Goal: Task Accomplishment & Management: Use online tool/utility

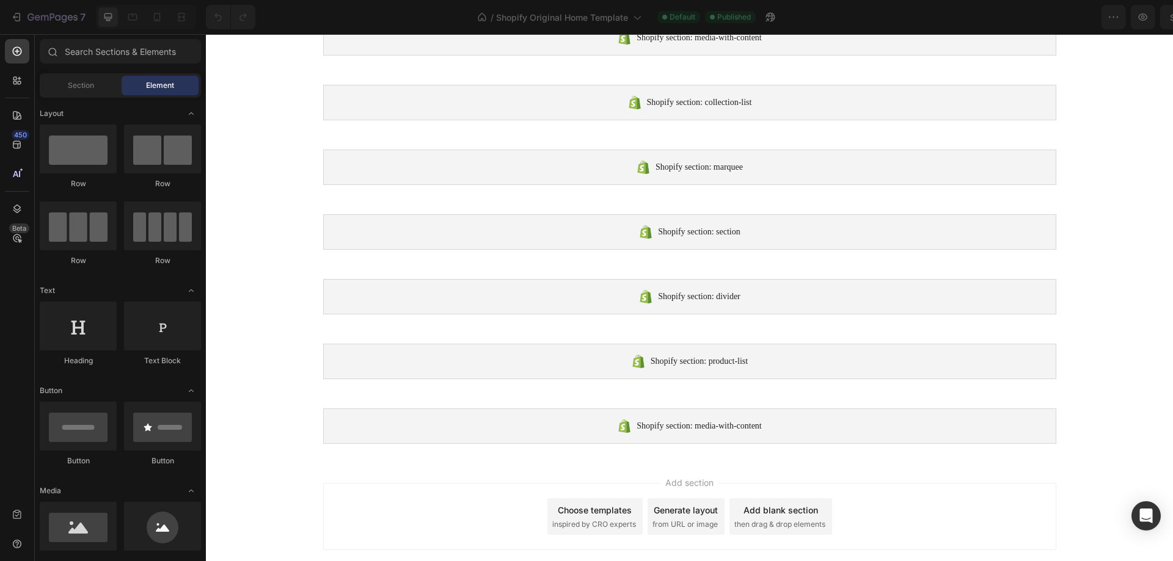
scroll to position [227, 0]
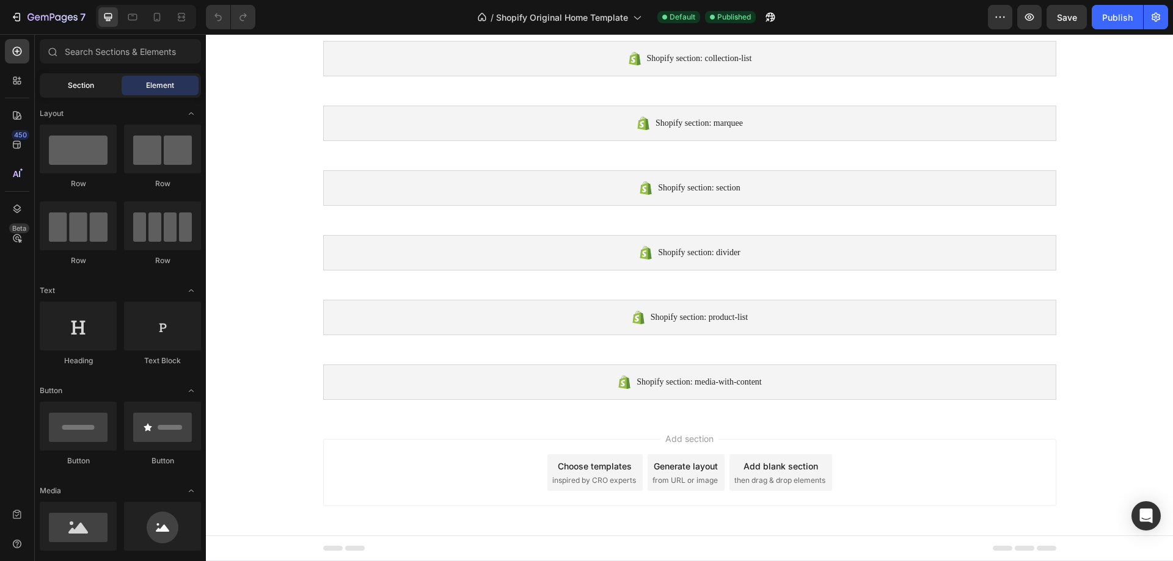
click at [71, 93] on div "Section" at bounding box center [80, 86] width 77 height 20
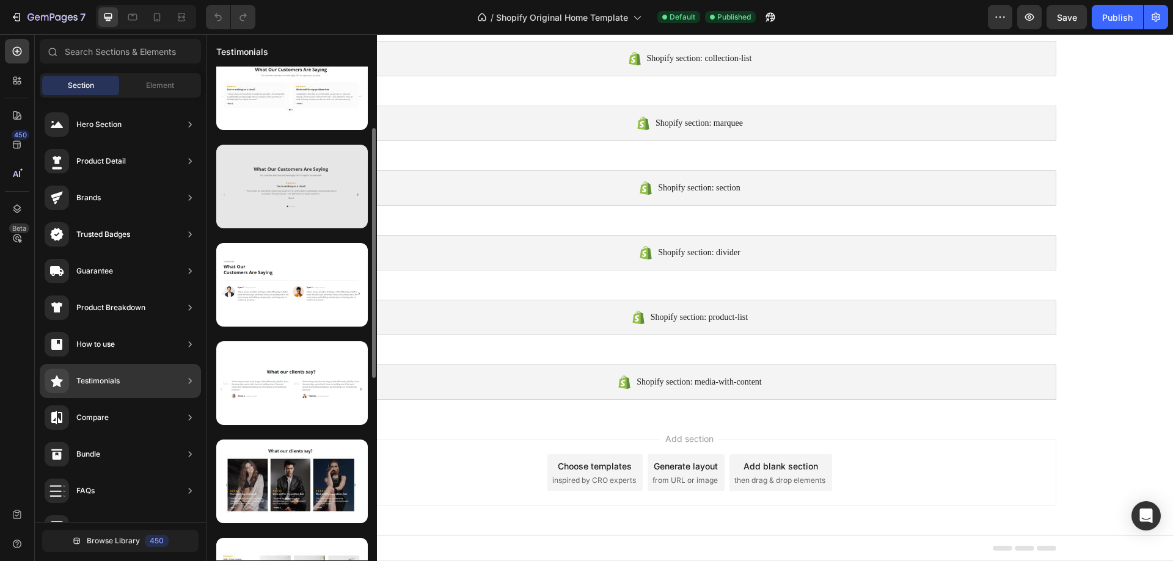
scroll to position [0, 0]
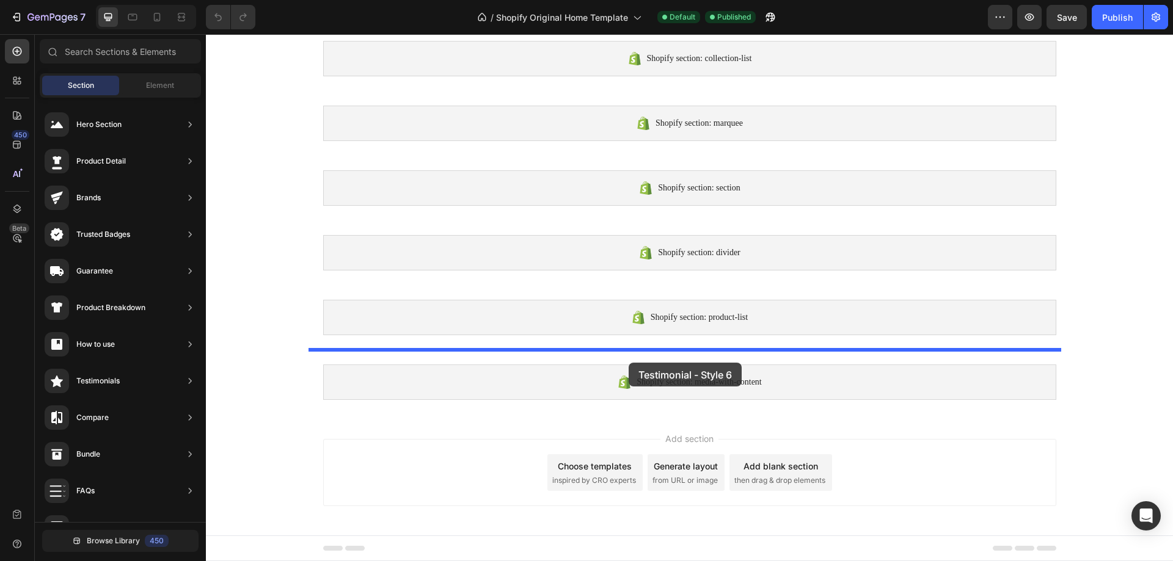
drag, startPoint x: 486, startPoint y: 342, endPoint x: 629, endPoint y: 363, distance: 143.8
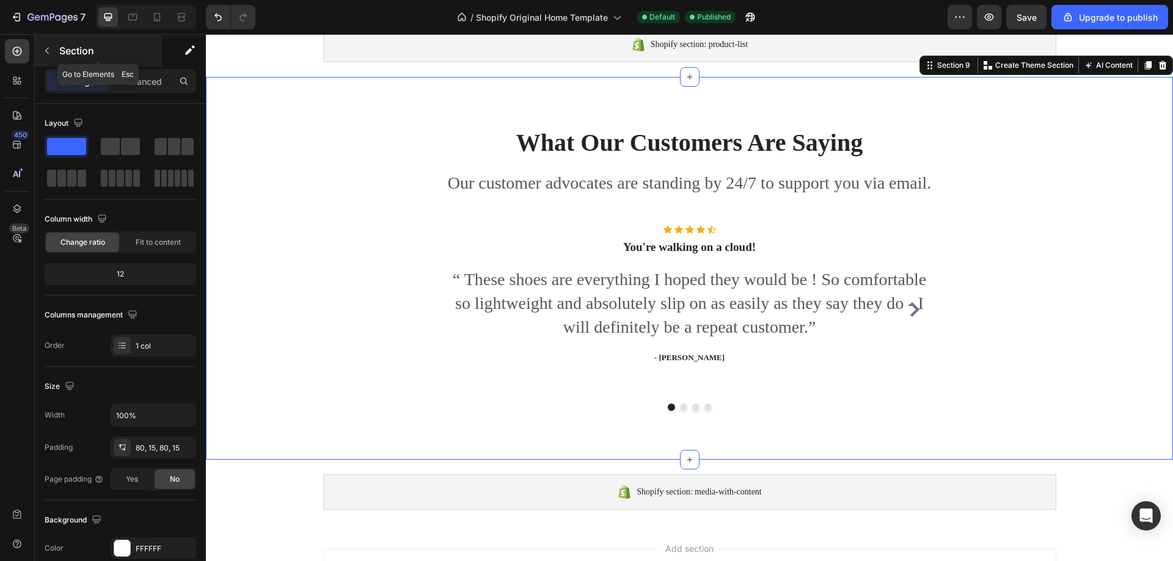
click at [48, 51] on icon "button" at bounding box center [47, 51] width 10 height 10
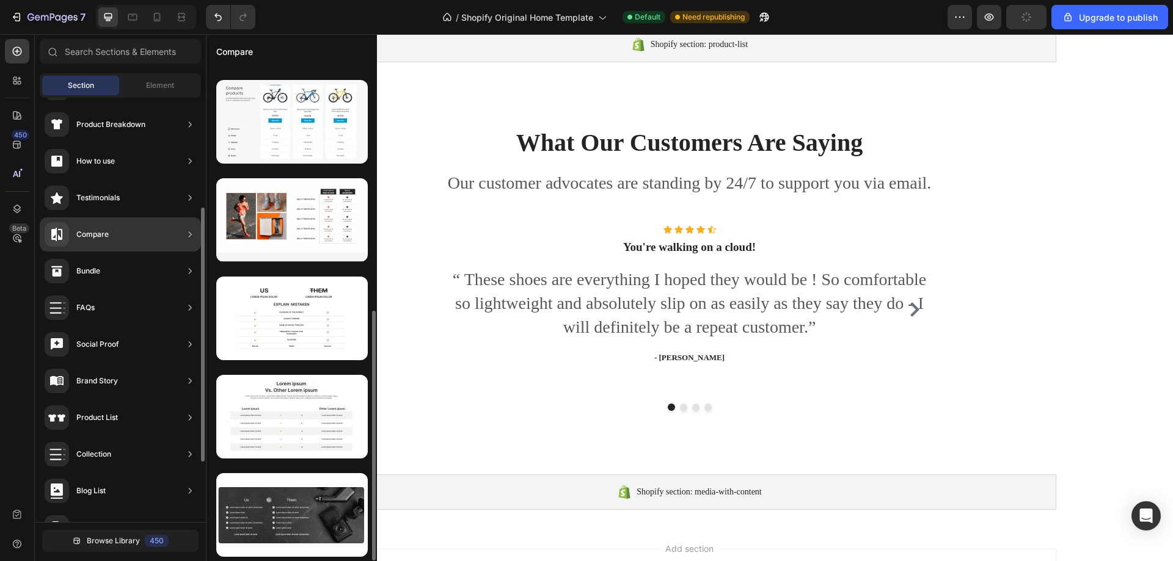
scroll to position [482, 0]
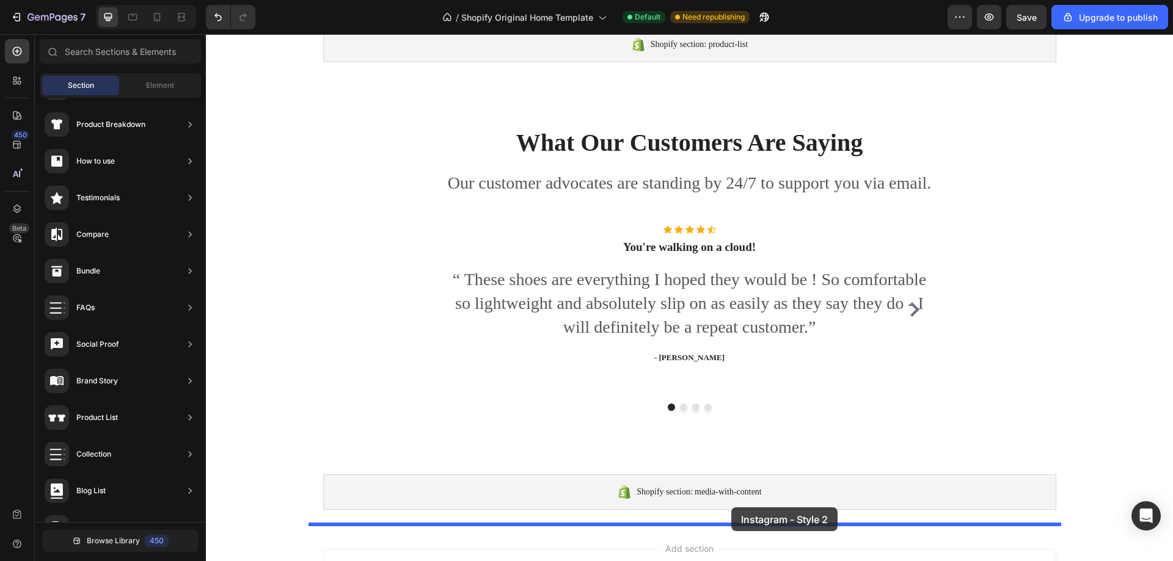
drag, startPoint x: 491, startPoint y: 345, endPoint x: 734, endPoint y: 498, distance: 286.6
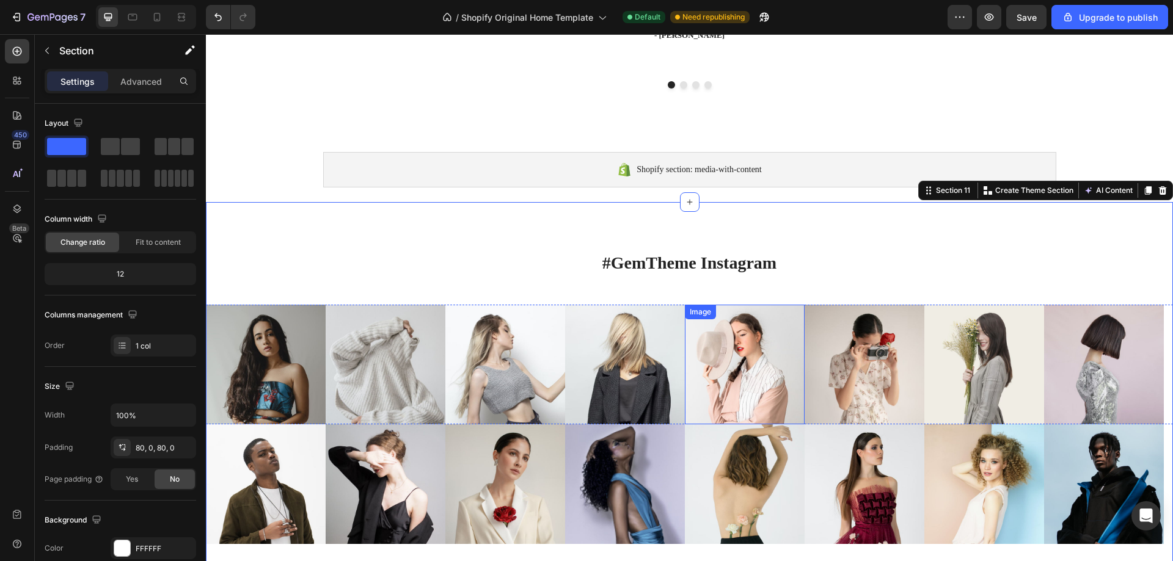
scroll to position [884, 0]
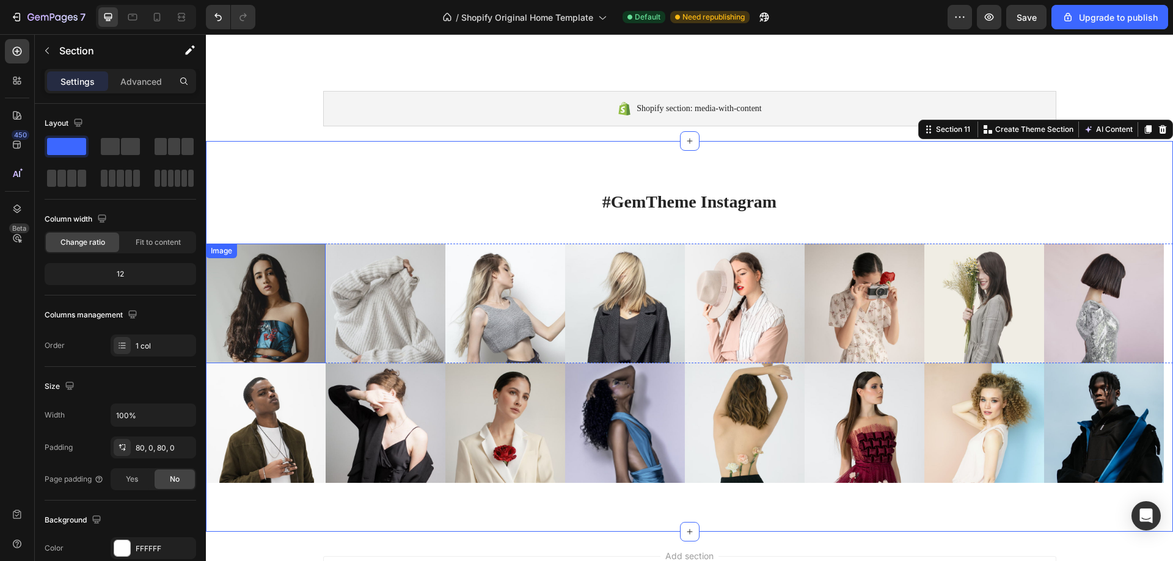
click at [270, 291] on img at bounding box center [266, 304] width 120 height 120
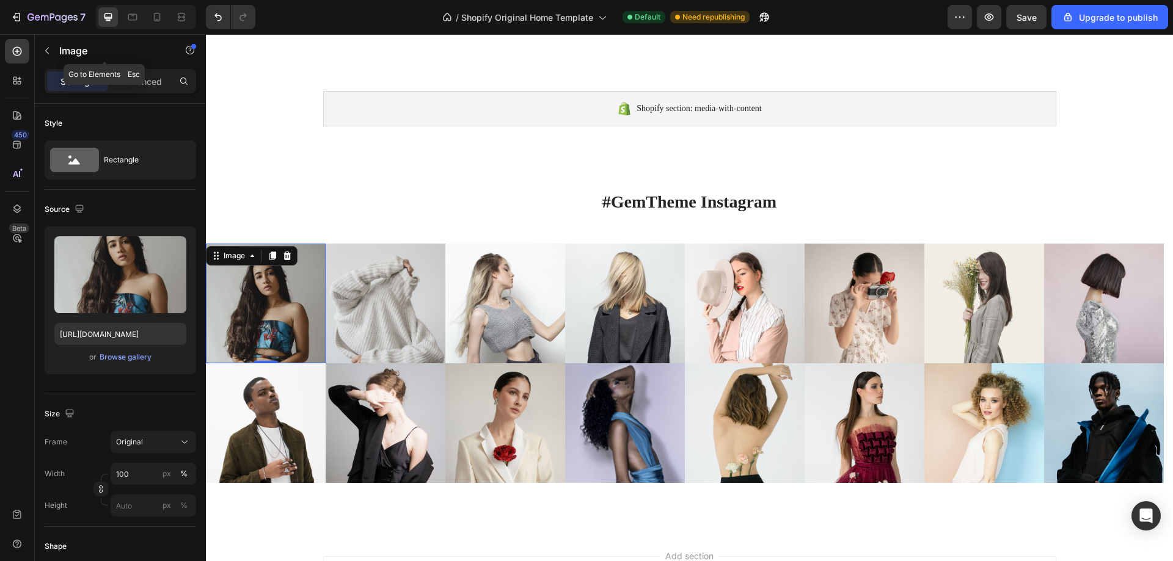
click at [45, 49] on icon "button" at bounding box center [47, 51] width 10 height 10
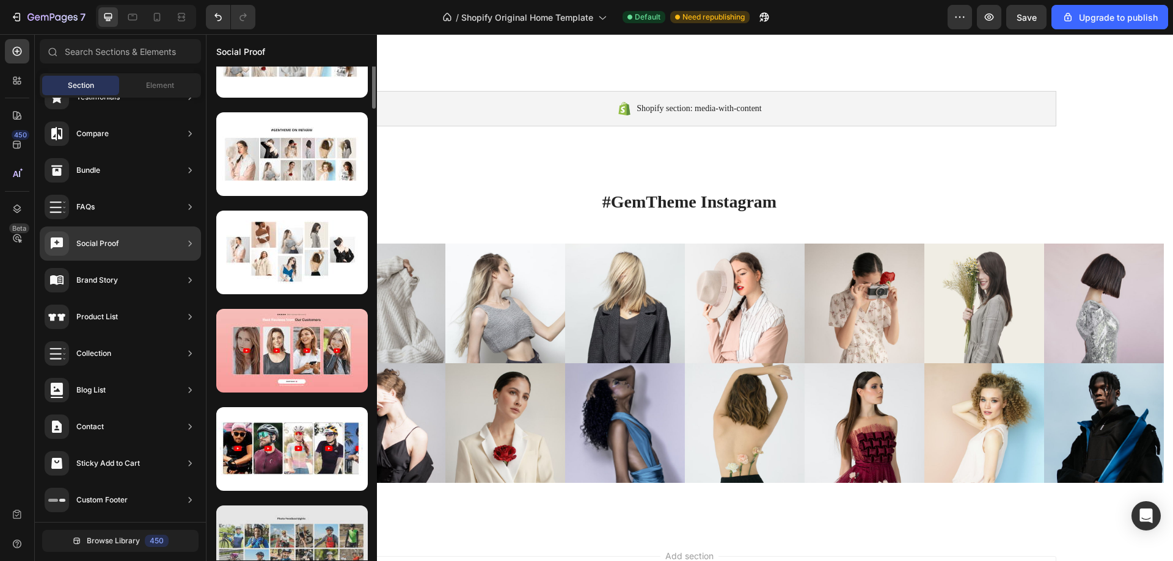
scroll to position [917, 0]
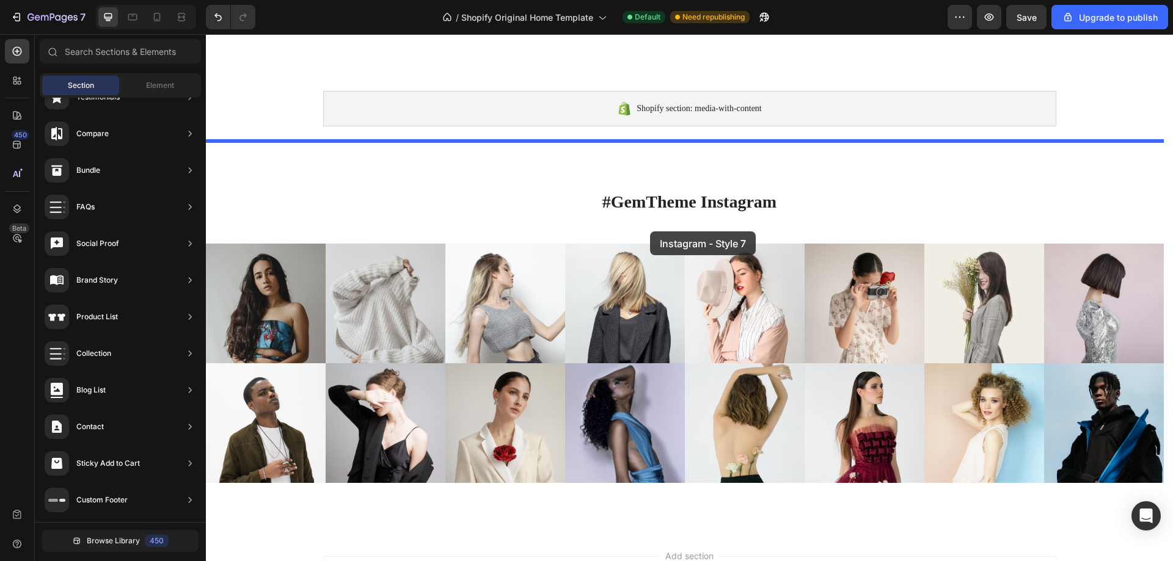
drag, startPoint x: 572, startPoint y: 413, endPoint x: 650, endPoint y: 230, distance: 199.0
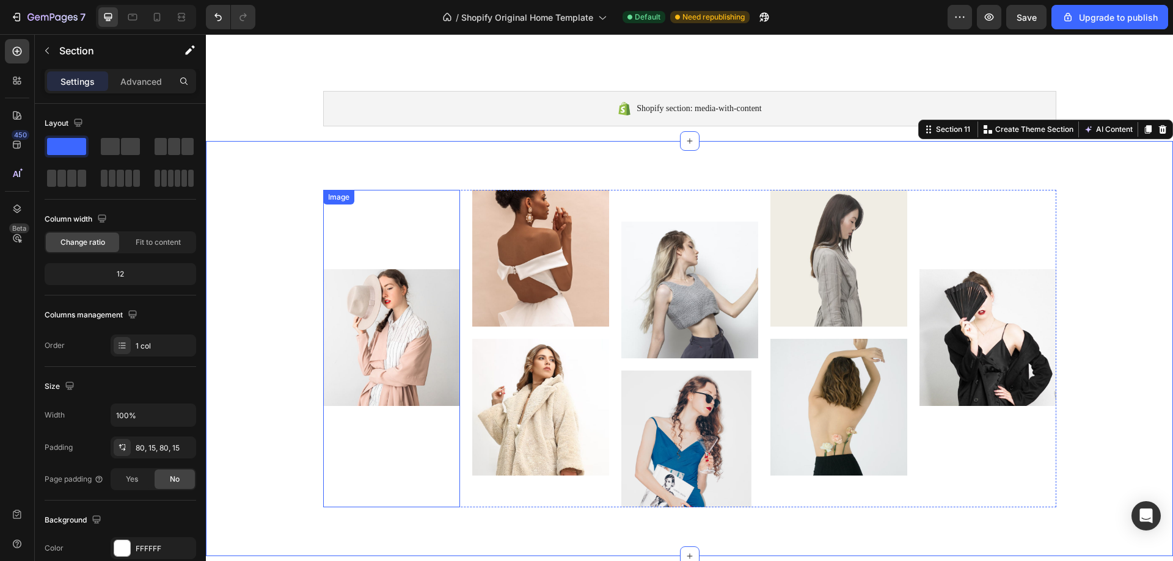
click at [399, 338] on img at bounding box center [391, 337] width 137 height 137
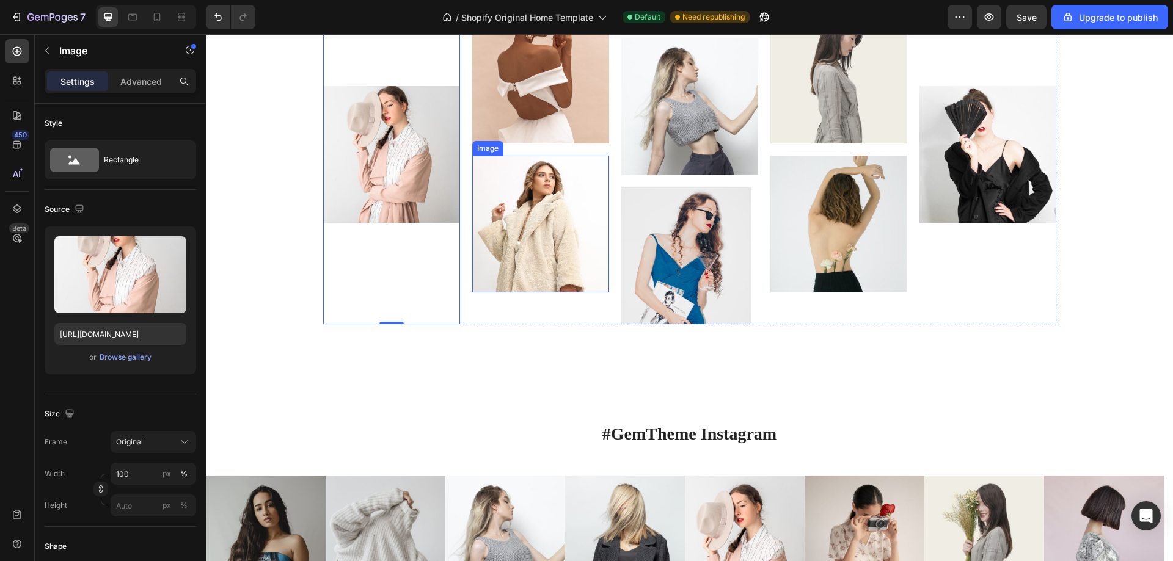
scroll to position [1128, 0]
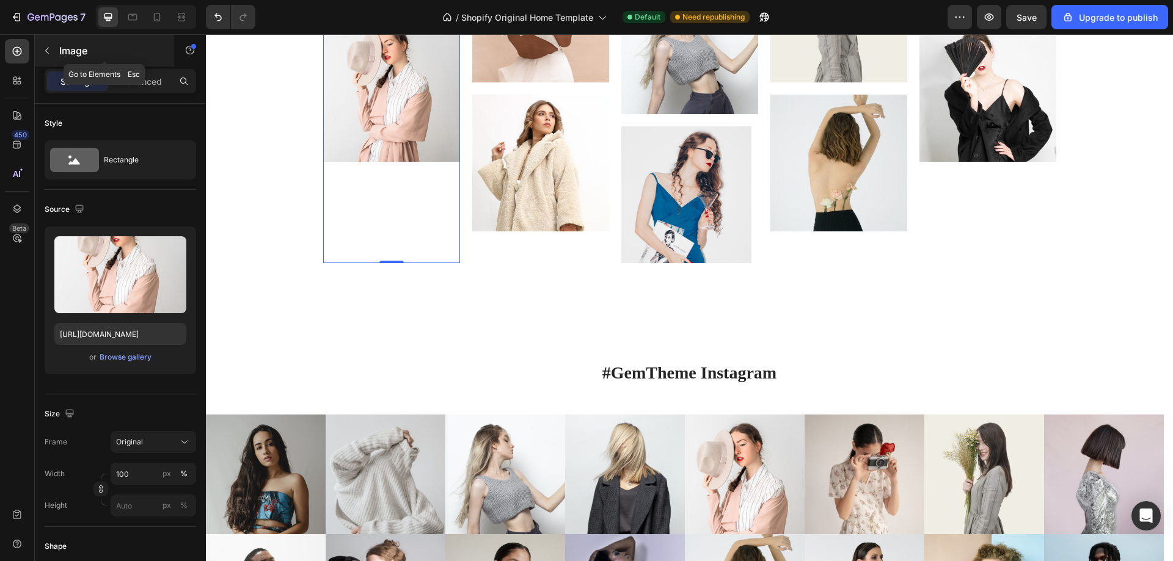
click at [46, 42] on button "button" at bounding box center [47, 51] width 20 height 20
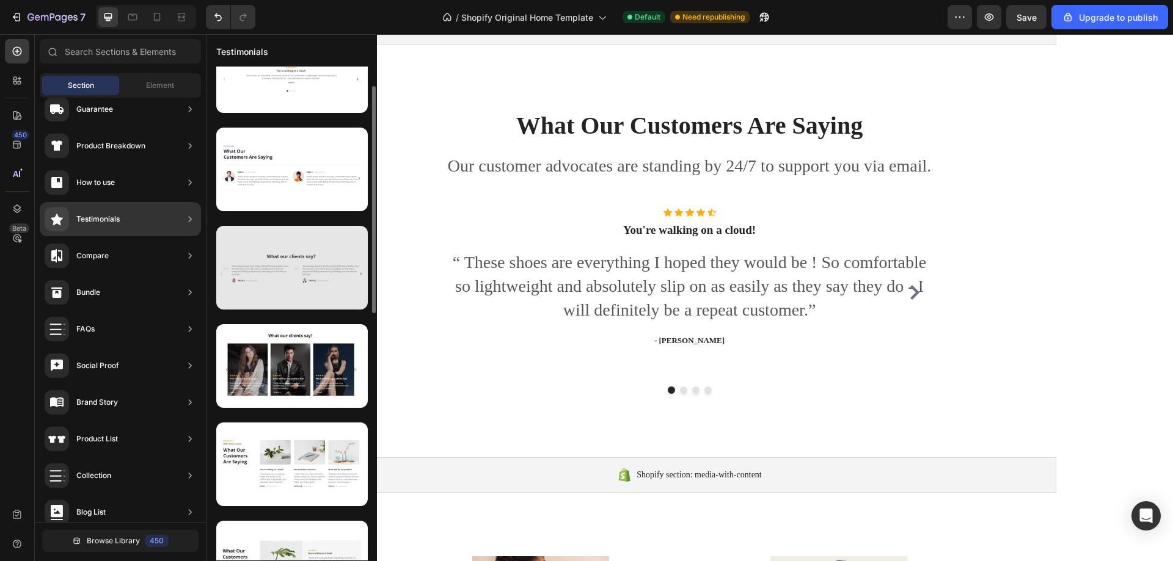
scroll to position [177, 0]
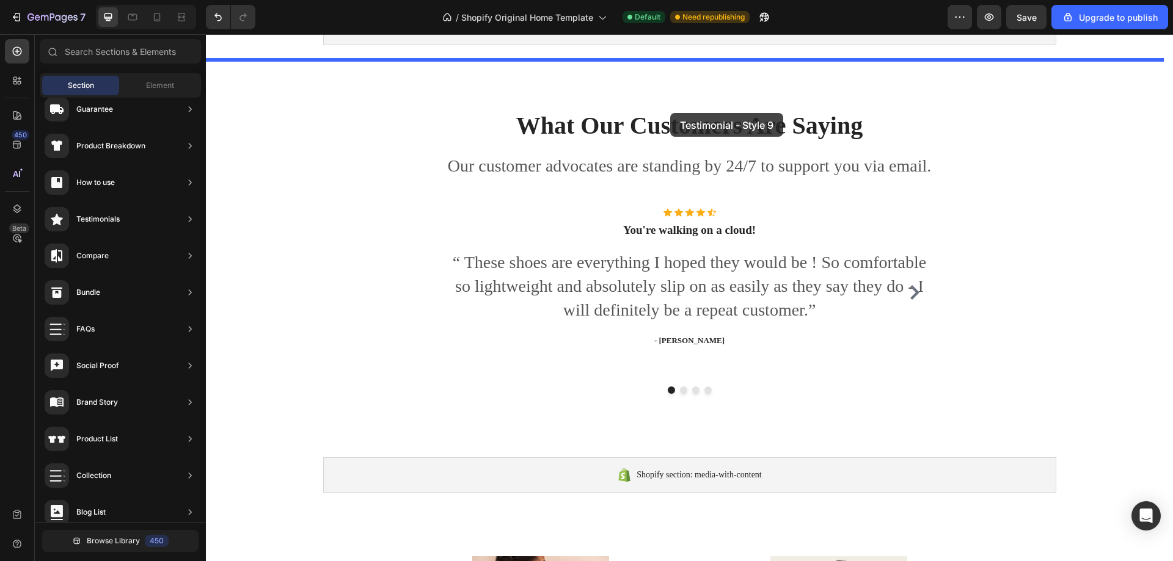
drag, startPoint x: 532, startPoint y: 363, endPoint x: 670, endPoint y: 113, distance: 286.0
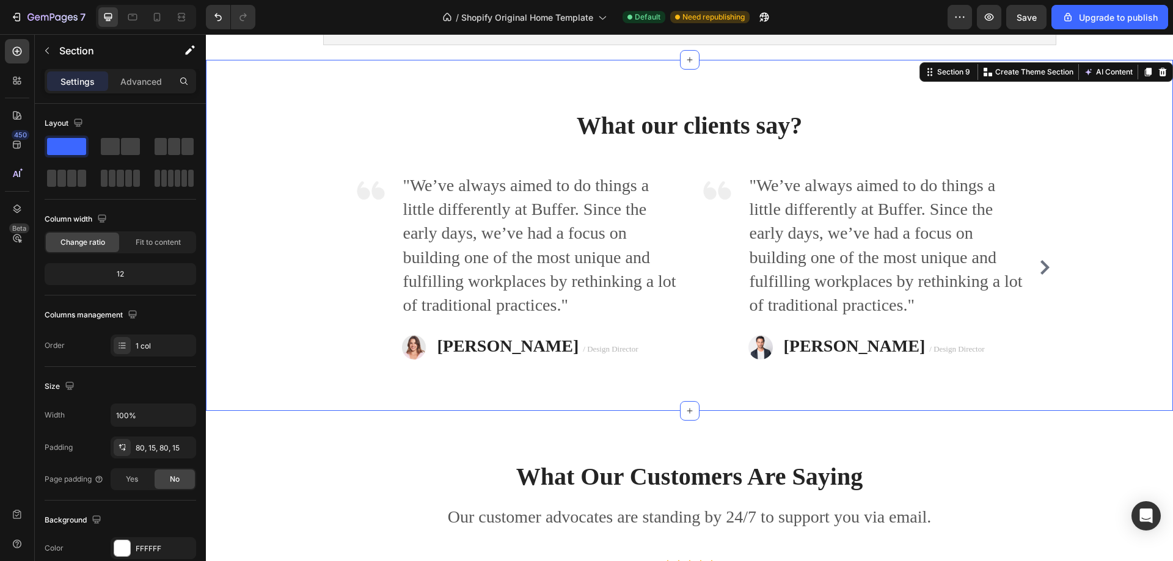
click at [525, 101] on div "What our clients say? Heading Image "We’ve always aimed to do things a little d…" at bounding box center [689, 235] width 967 height 351
click at [155, 12] on icon at bounding box center [157, 17] width 12 height 12
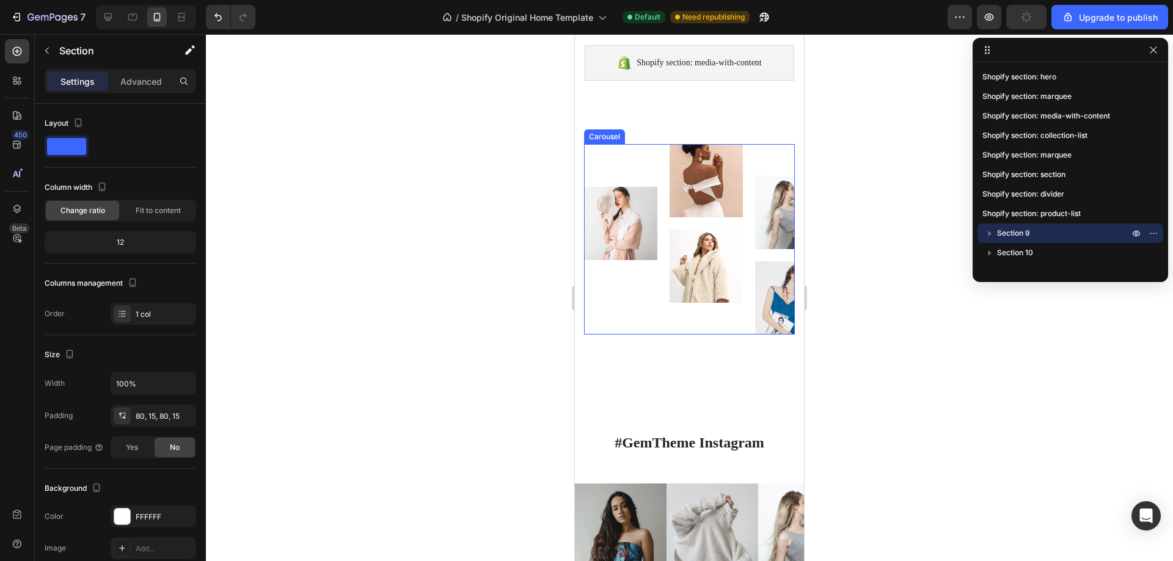
scroll to position [1416, 0]
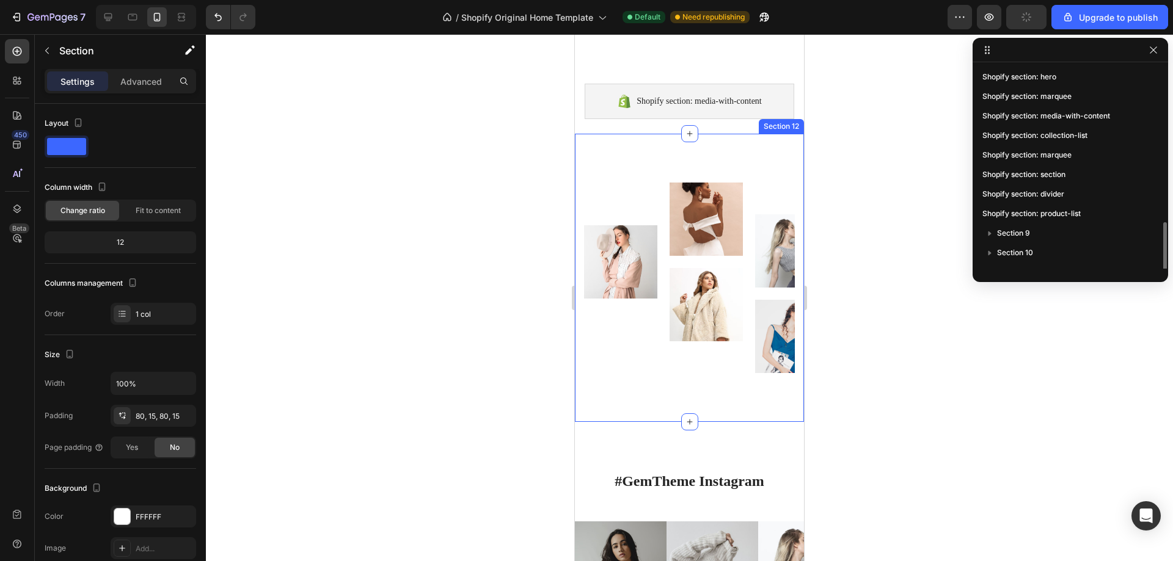
click at [641, 184] on div "Image Image Image Image Image Image Image Image Carousel Row Section 12" at bounding box center [689, 278] width 229 height 288
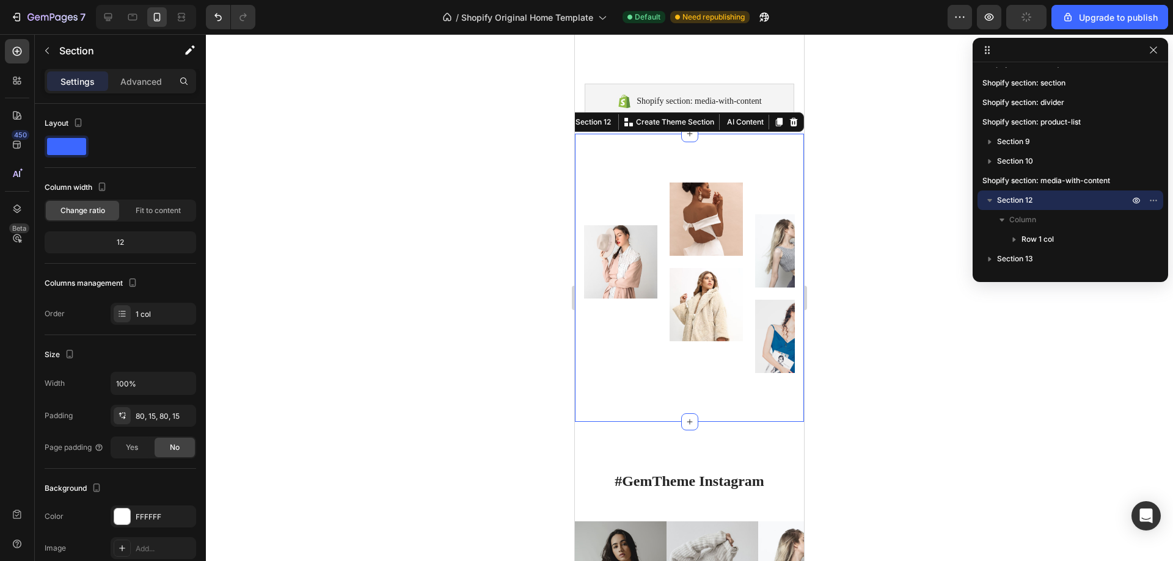
click at [70, 83] on p "Settings" at bounding box center [77, 81] width 34 height 13
click at [118, 82] on div "Advanced" at bounding box center [141, 81] width 61 height 20
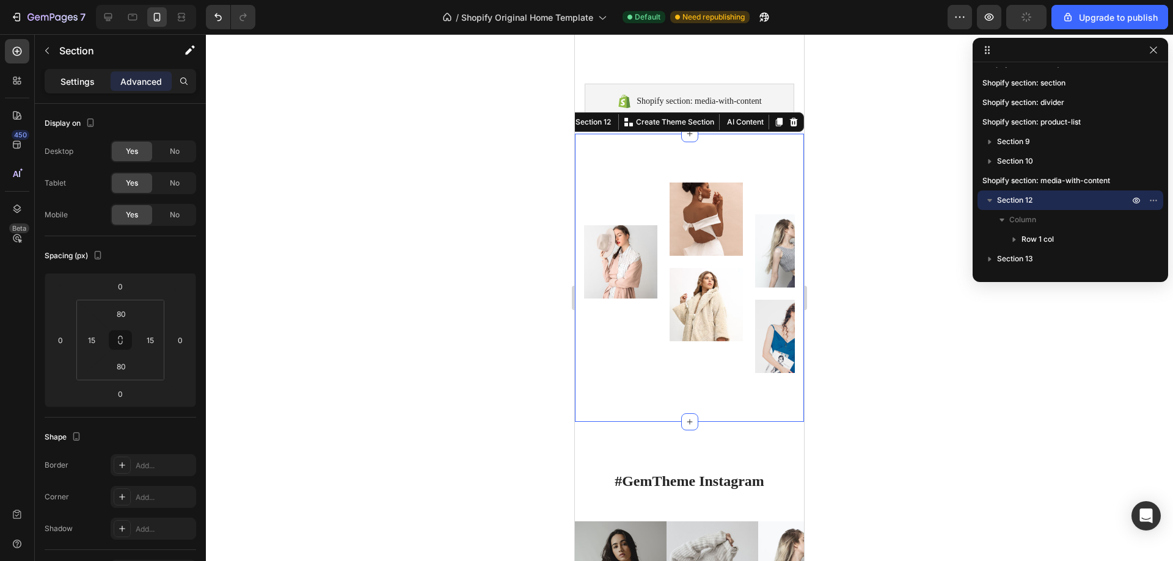
click at [98, 79] on div "Settings" at bounding box center [77, 81] width 61 height 20
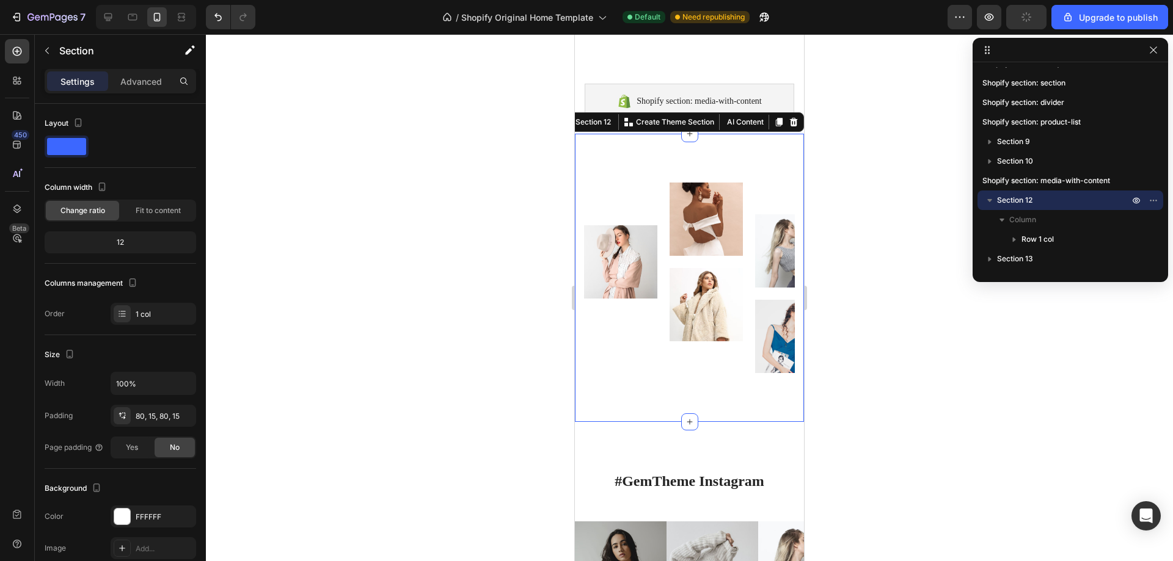
click at [609, 180] on div "Image Image Image Image Image Image Image Image Carousel Row Section 12 You can…" at bounding box center [689, 278] width 229 height 288
click at [618, 223] on div "Image" at bounding box center [620, 278] width 73 height 191
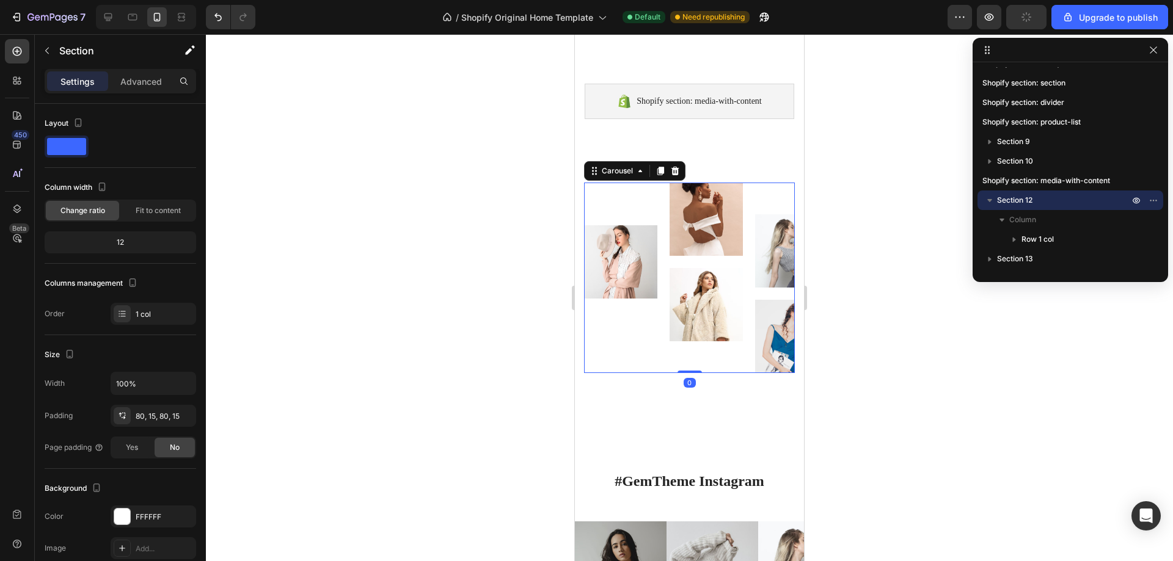
scroll to position [131, 0]
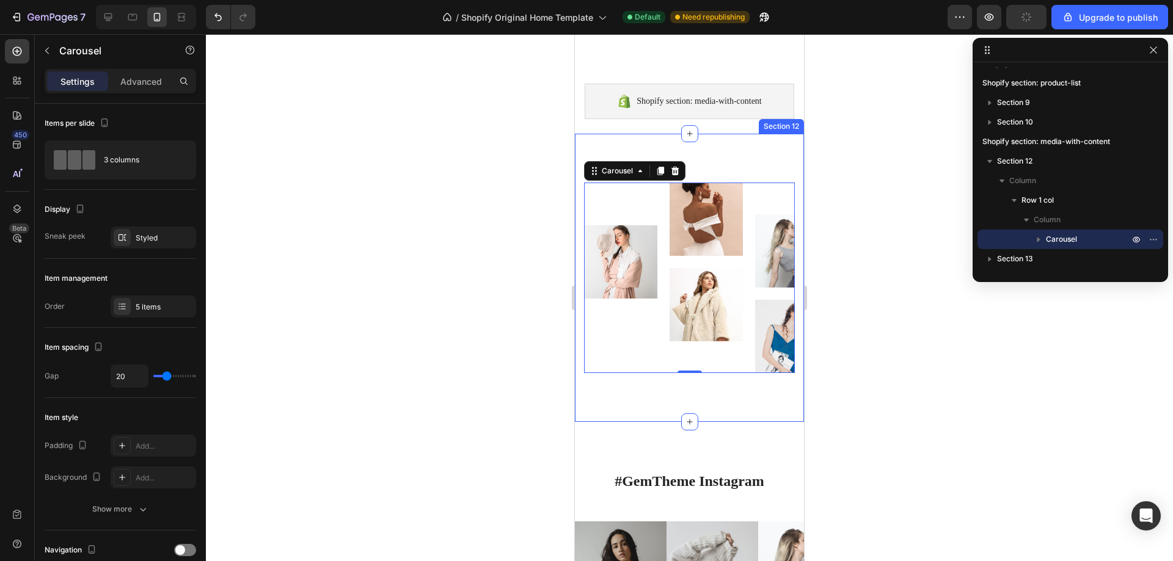
click at [778, 417] on div "Image Image Image Image Image Image Image Image Carousel 0 Row Section 12" at bounding box center [689, 278] width 229 height 288
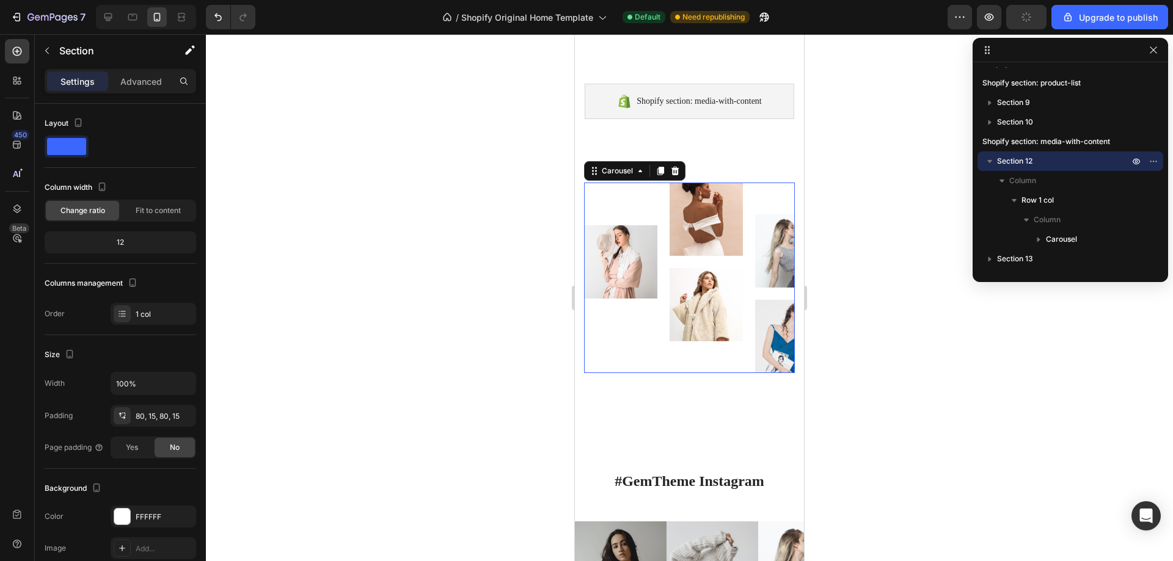
click at [720, 373] on div "Image Image" at bounding box center [705, 278] width 73 height 191
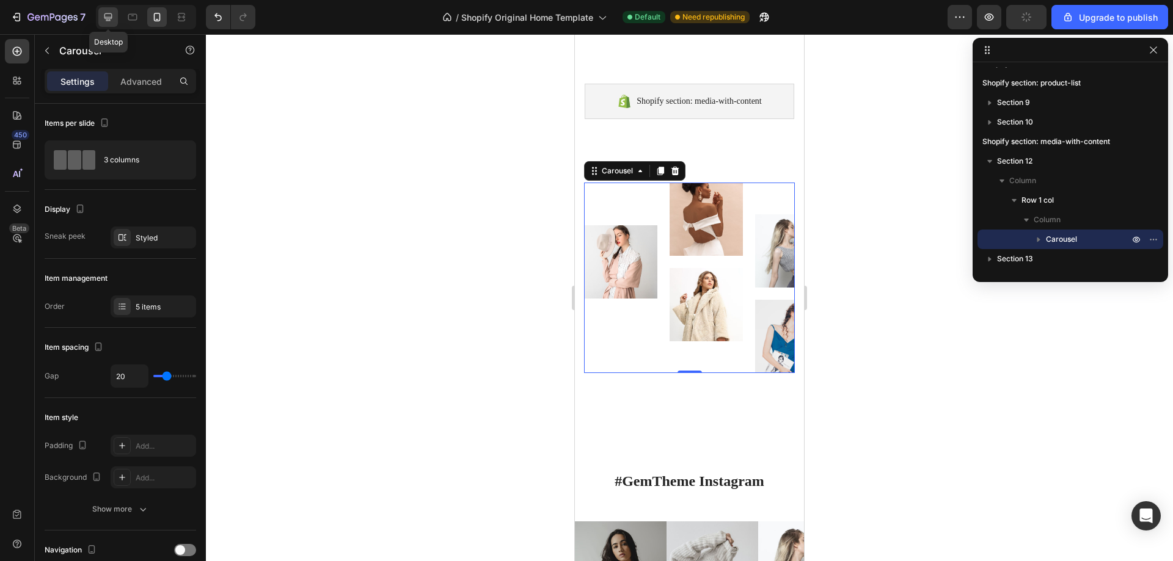
click at [114, 21] on icon at bounding box center [108, 17] width 12 height 12
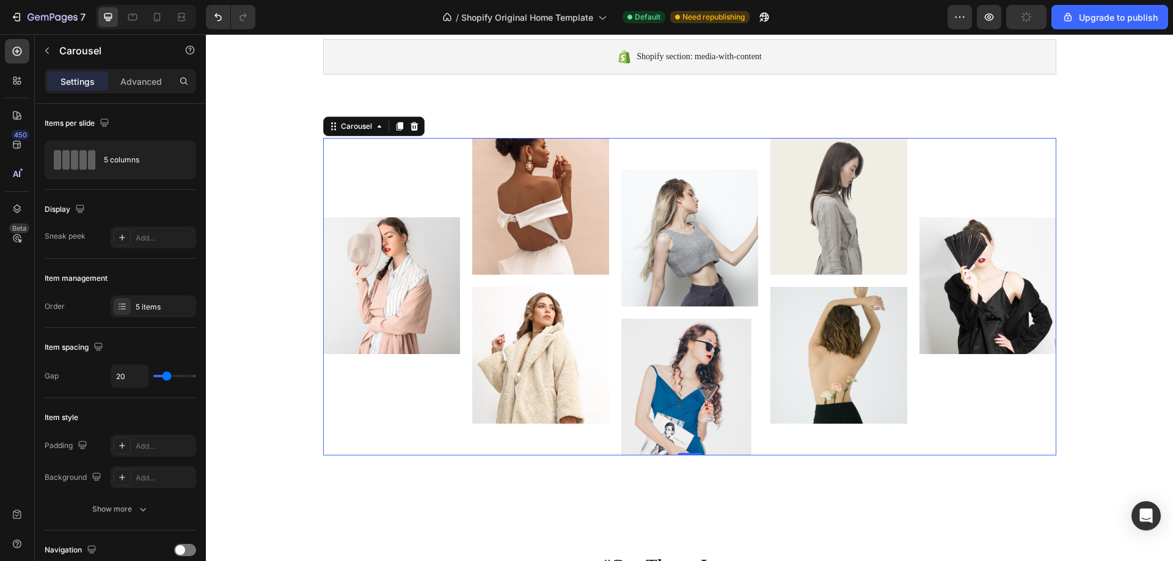
scroll to position [1285, 0]
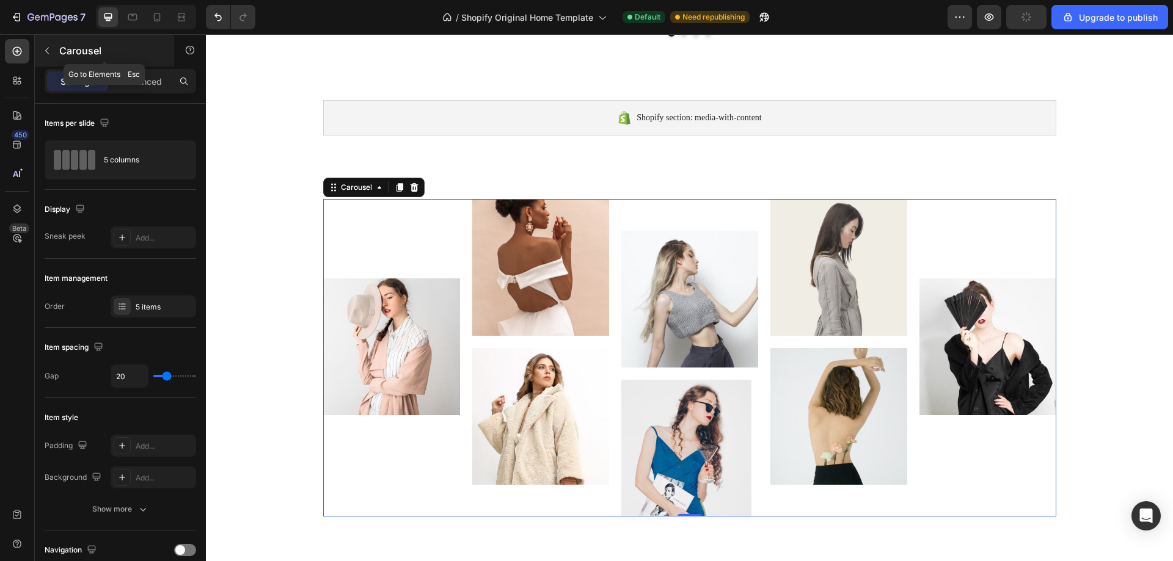
click at [43, 43] on button "button" at bounding box center [47, 51] width 20 height 20
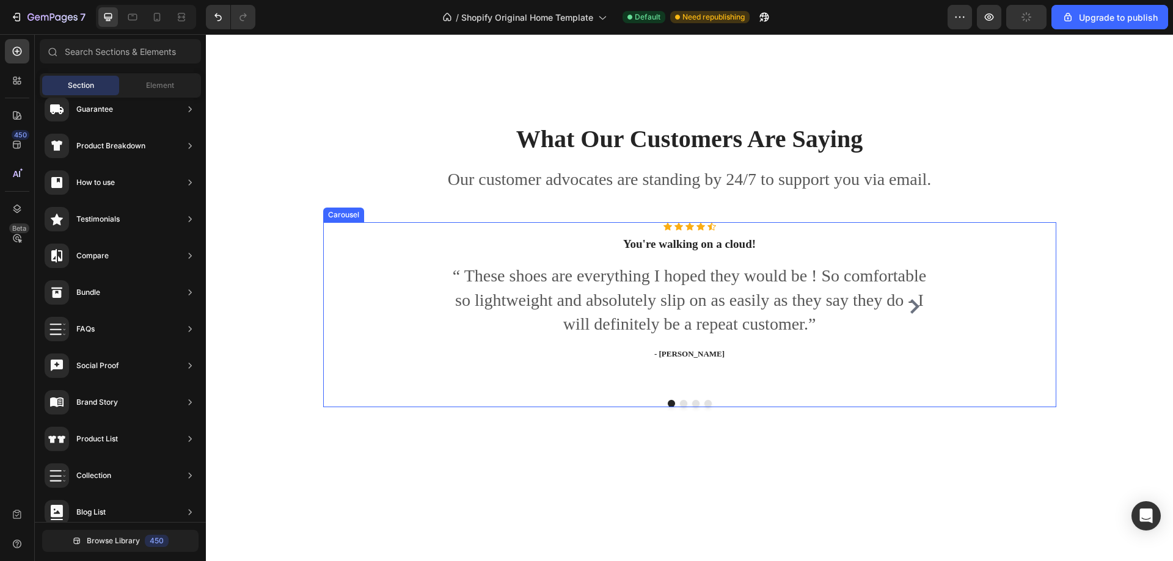
scroll to position [611, 0]
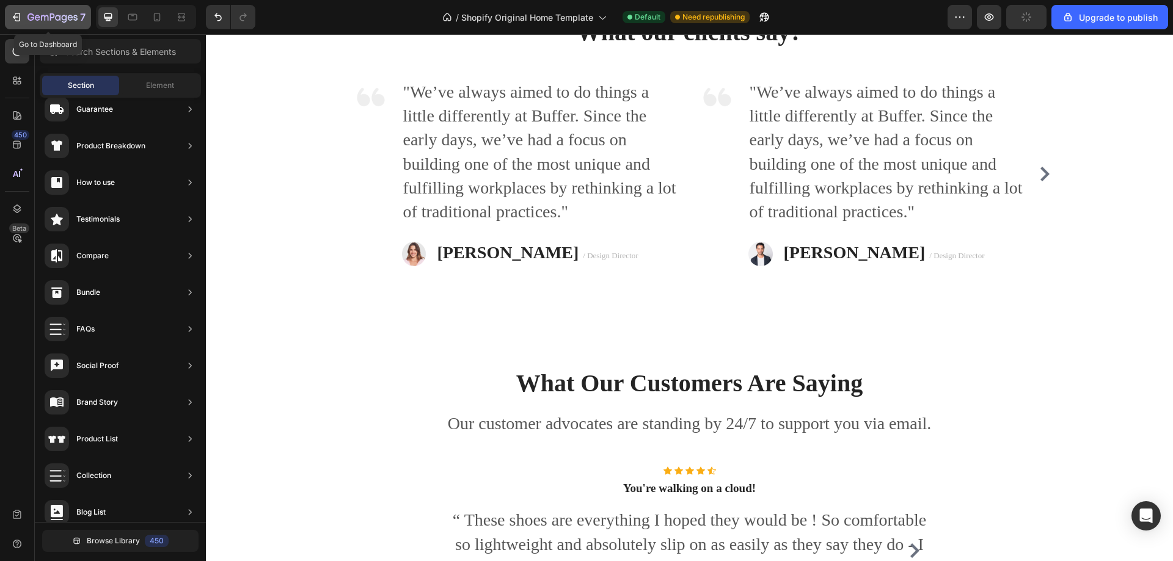
click at [64, 18] on icon "button" at bounding box center [52, 18] width 50 height 10
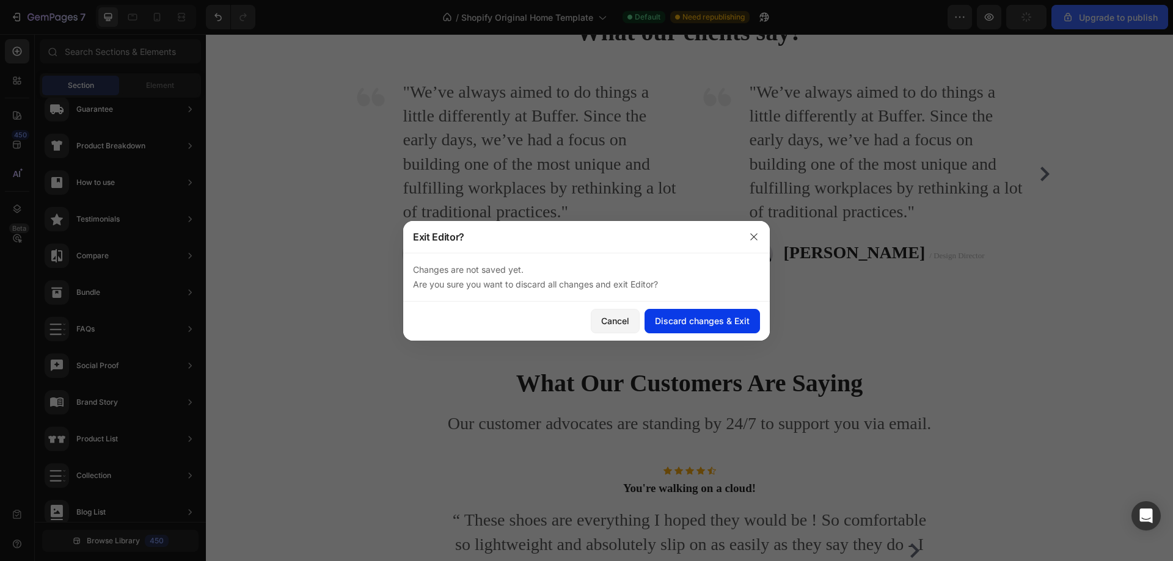
click at [695, 319] on div "Discard changes & Exit" at bounding box center [702, 321] width 95 height 13
